Goal: Transaction & Acquisition: Subscribe to service/newsletter

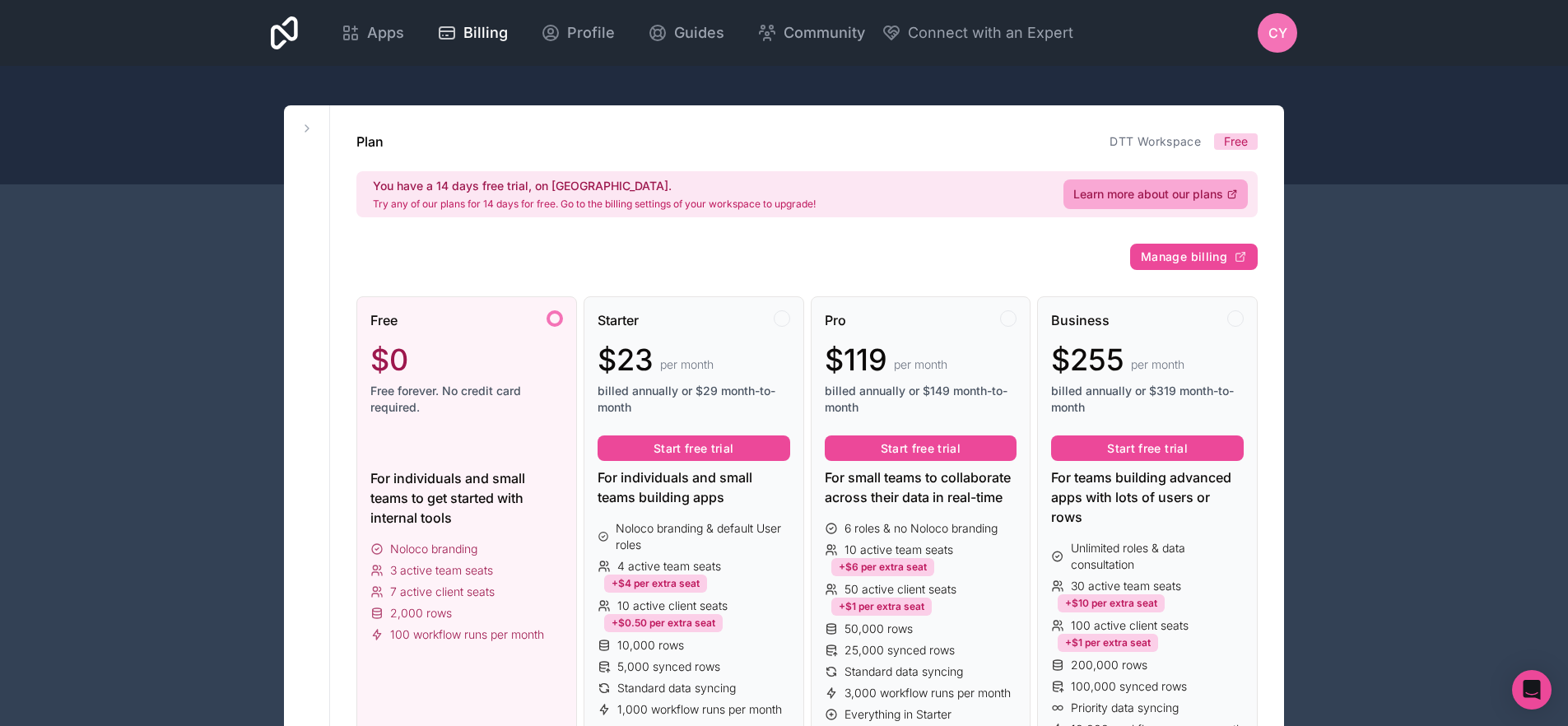
click at [485, 210] on p "Try any of our plans for 14 days for free. Go to the billing settings of your w…" at bounding box center [594, 203] width 443 height 13
click at [490, 210] on p "Try any of our plans for 14 days for free. Go to the billing settings of your w…" at bounding box center [594, 203] width 443 height 13
click at [495, 210] on p "Try any of our plans for 14 days for free. Go to the billing settings of your w…" at bounding box center [594, 203] width 443 height 13
click at [1195, 204] on link "Learn more about our plans" at bounding box center [1156, 194] width 185 height 30
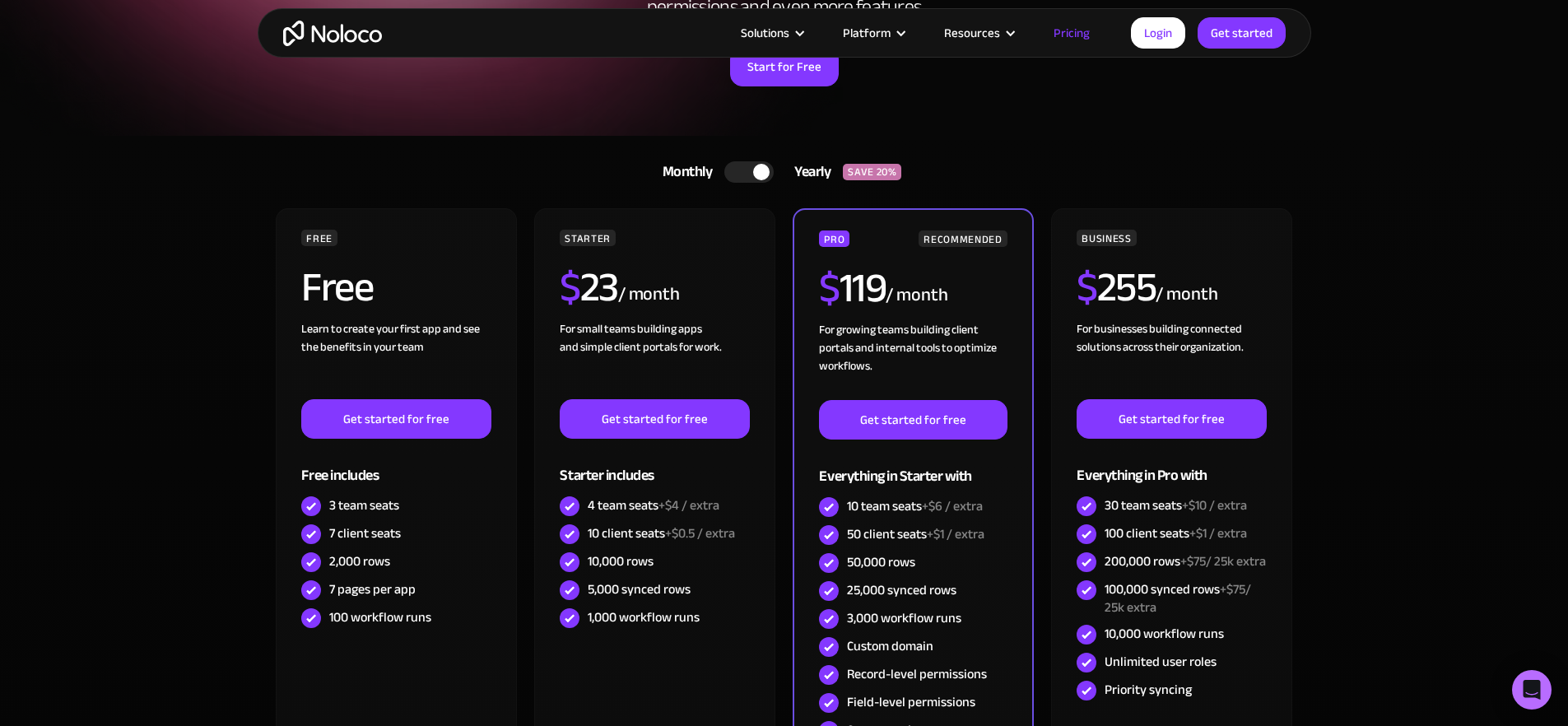
scroll to position [335, 0]
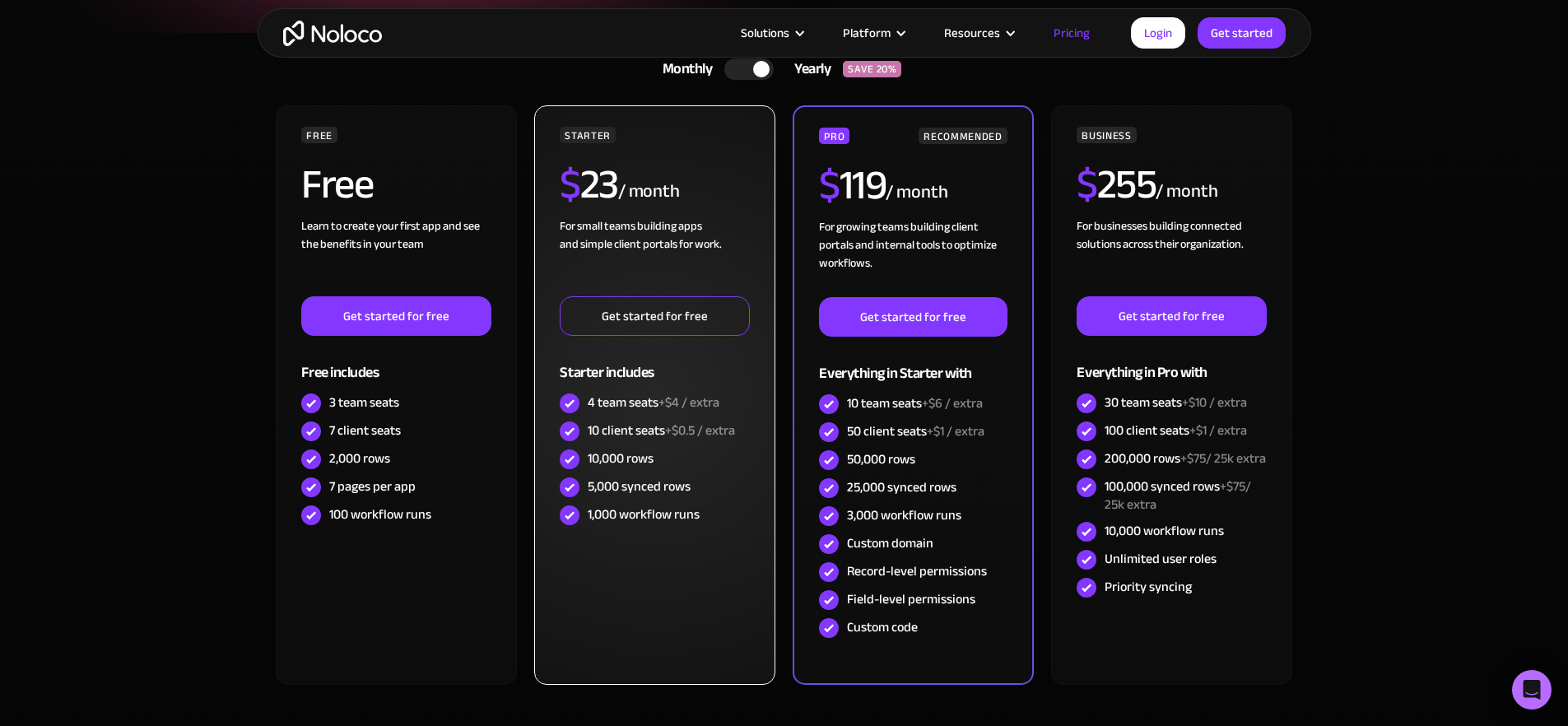
click at [630, 321] on link "Get started for free" at bounding box center [654, 316] width 189 height 39
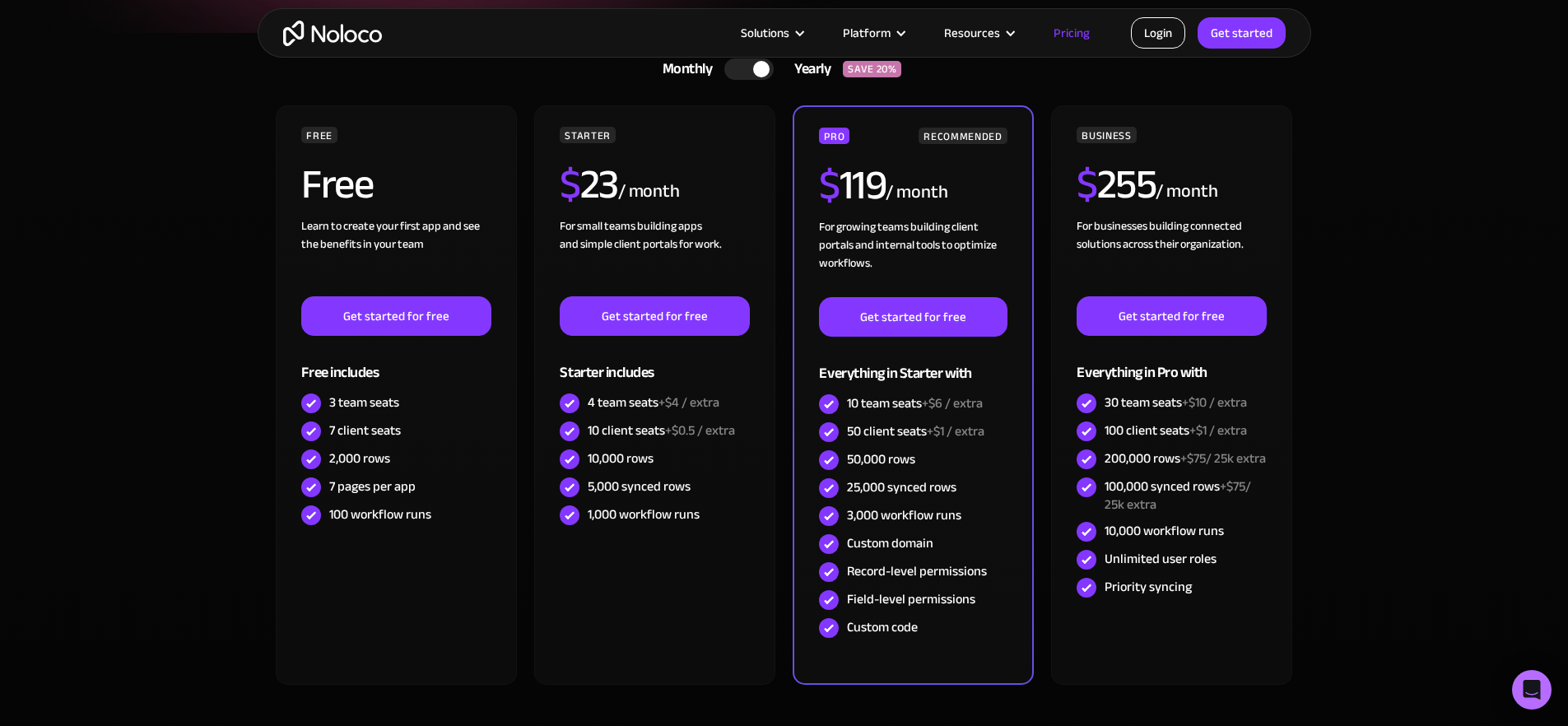
click at [1154, 36] on link "Login" at bounding box center [1157, 34] width 54 height 32
